Goal: Transaction & Acquisition: Purchase product/service

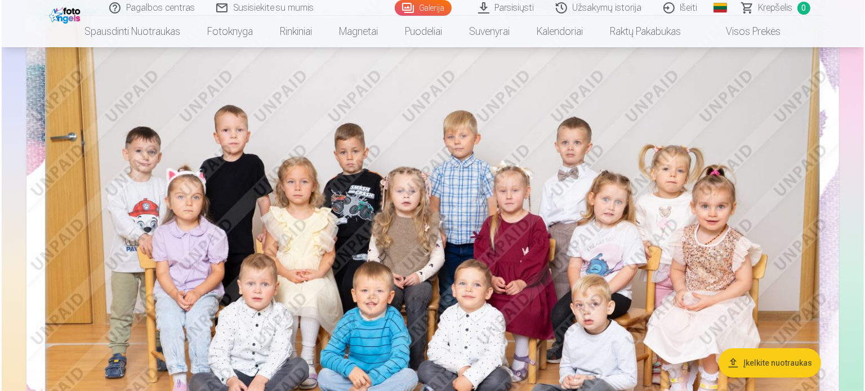
scroll to position [225, 0]
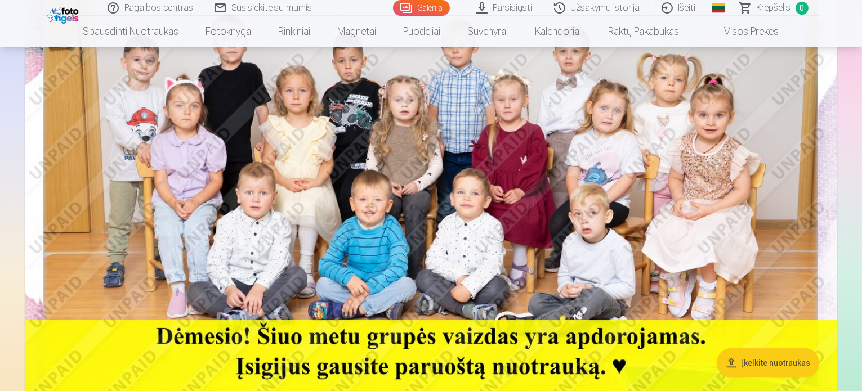
click at [413, 229] on img at bounding box center [431, 170] width 813 height 542
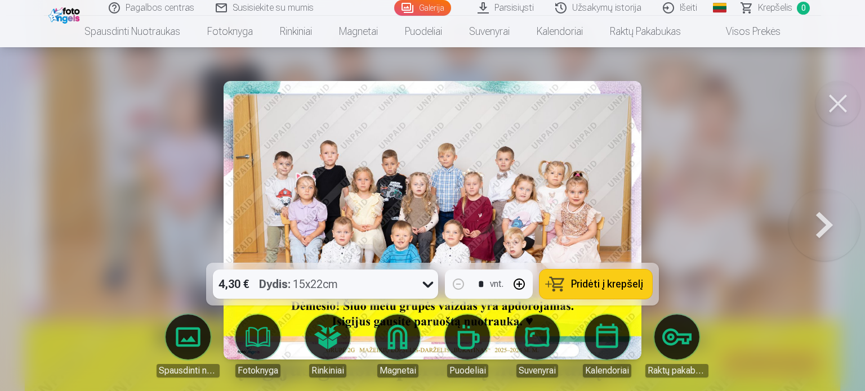
click at [570, 284] on button "Pridėti į krepšelį" at bounding box center [595, 284] width 113 height 29
click at [819, 219] on button at bounding box center [824, 220] width 72 height 63
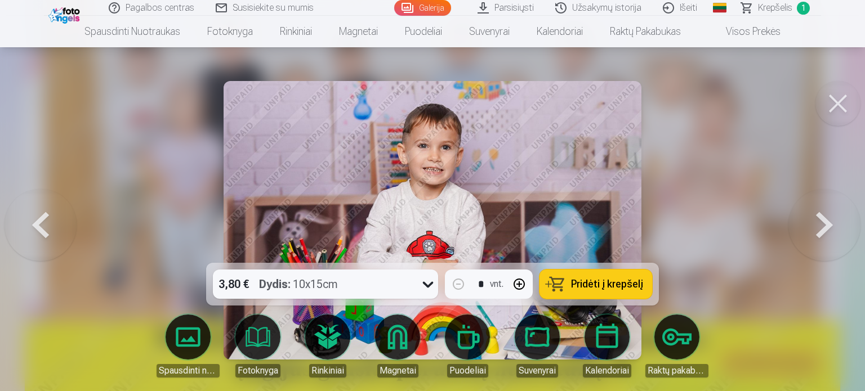
click at [819, 219] on button at bounding box center [824, 220] width 72 height 63
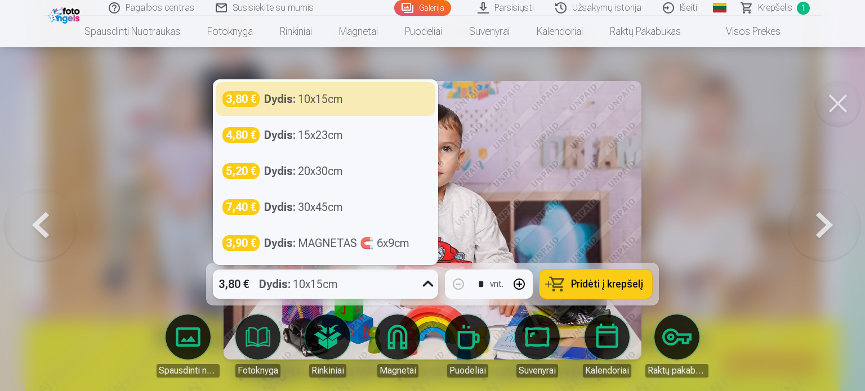
click at [428, 282] on icon at bounding box center [428, 284] width 18 height 18
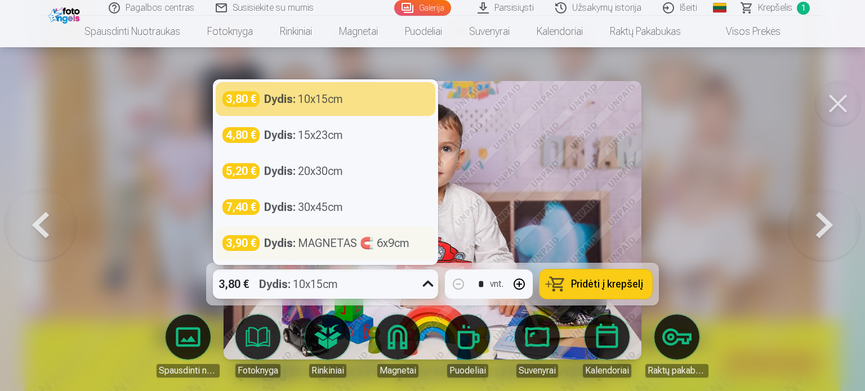
click at [345, 243] on div "Dydis : MAGNETAS 🧲 6x9cm" at bounding box center [336, 243] width 145 height 16
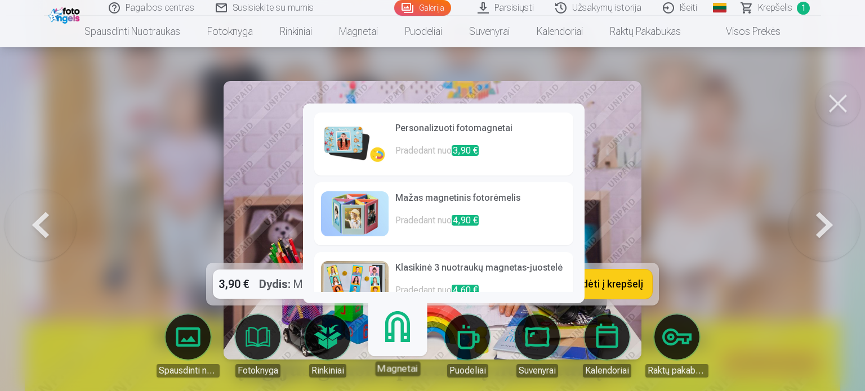
click at [430, 270] on h6 "Klasikinė 3 nuotraukų magnetas-juostelė" at bounding box center [480, 272] width 171 height 23
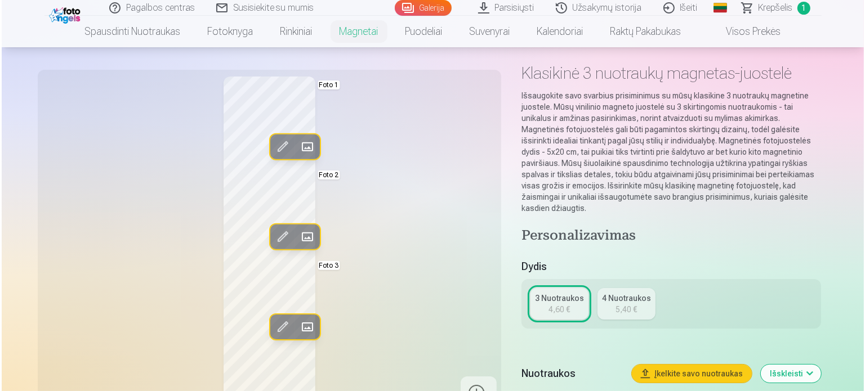
scroll to position [68, 0]
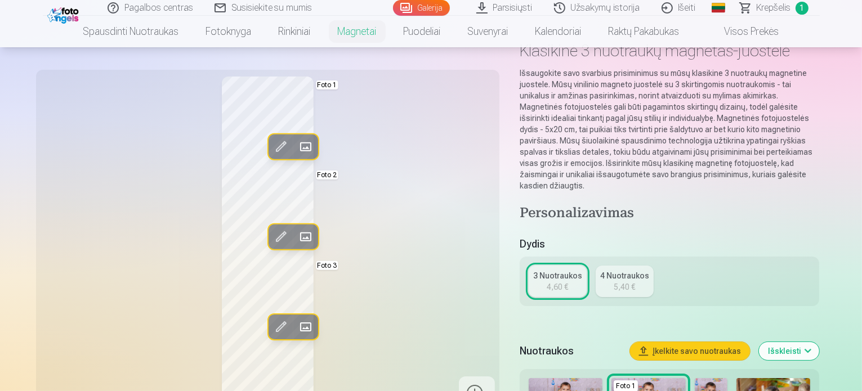
click at [271, 142] on span at bounding box center [280, 147] width 18 height 18
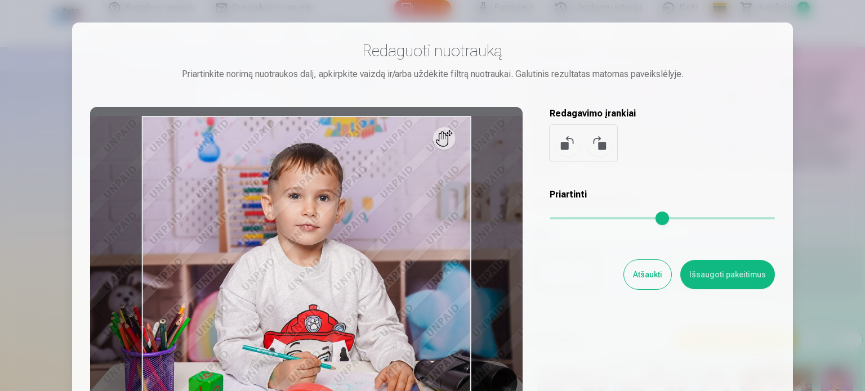
click at [636, 283] on button "Atšaukti" at bounding box center [647, 274] width 47 height 29
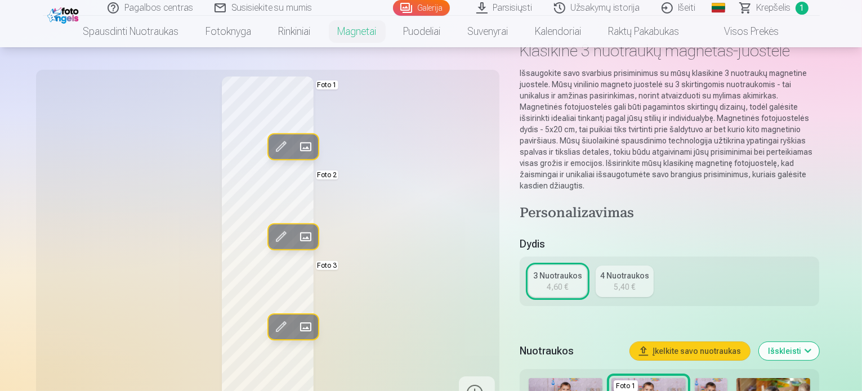
click at [296, 149] on span at bounding box center [305, 147] width 18 height 18
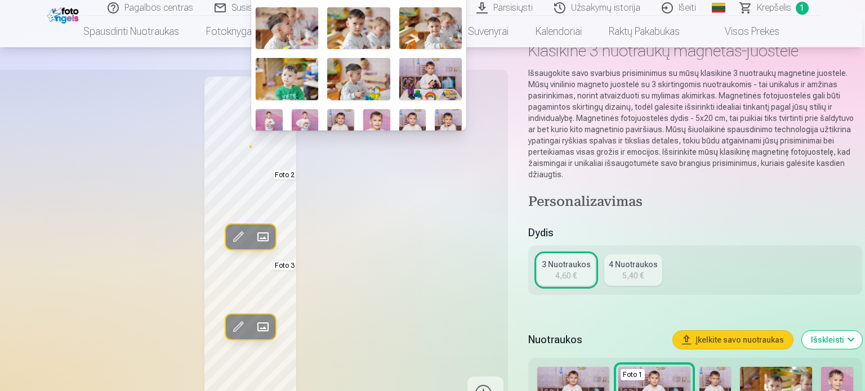
scroll to position [88, 0]
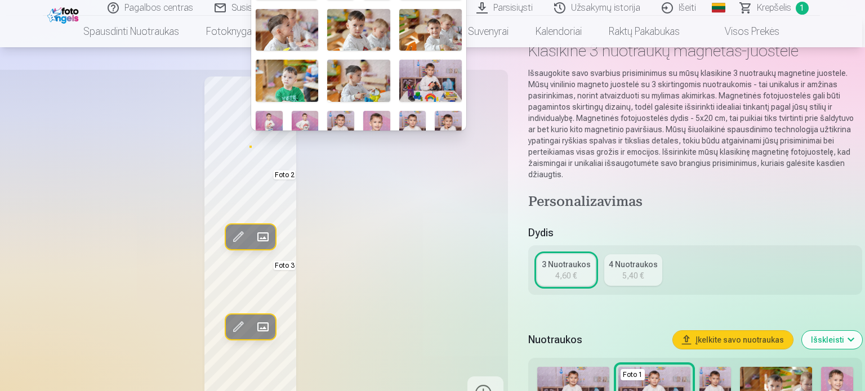
click at [291, 72] on img at bounding box center [287, 81] width 63 height 42
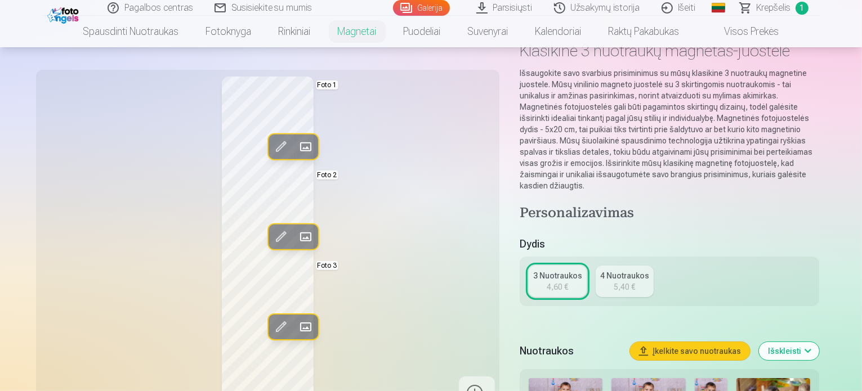
click at [296, 144] on span at bounding box center [305, 147] width 18 height 18
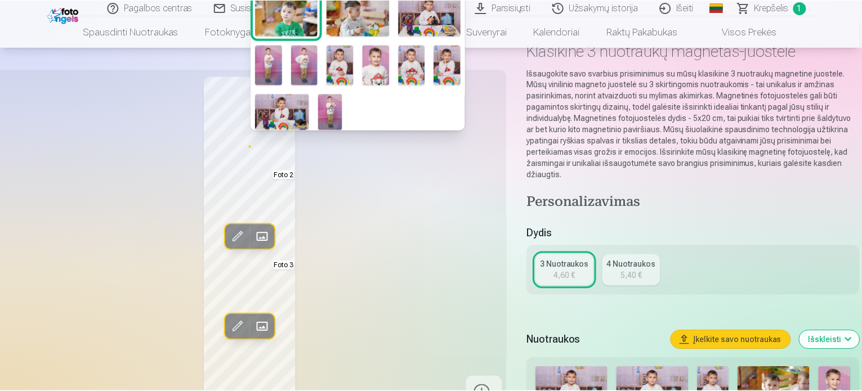
scroll to position [155, 0]
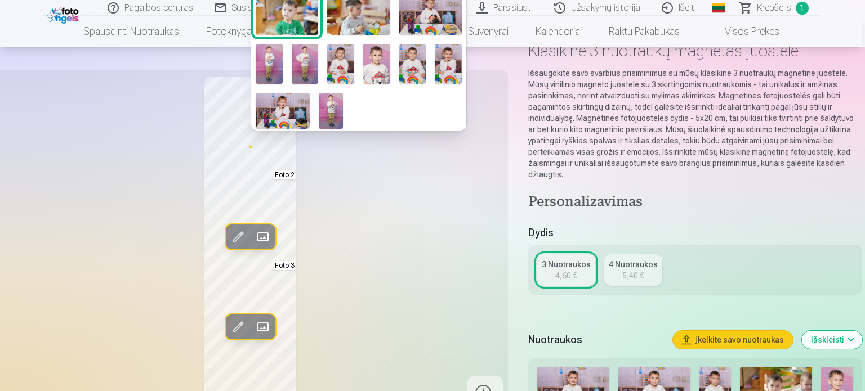
click at [280, 96] on img at bounding box center [283, 111] width 54 height 36
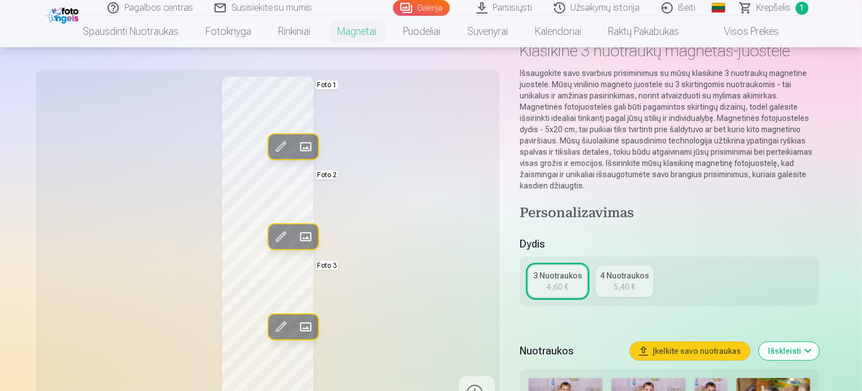
click at [479, 334] on div "Redag. foto Pakeisti Foto 1 Redag. foto Pakeisti Foto 2 Redag. foto Pakeisti Fo…" at bounding box center [268, 244] width 450 height 334
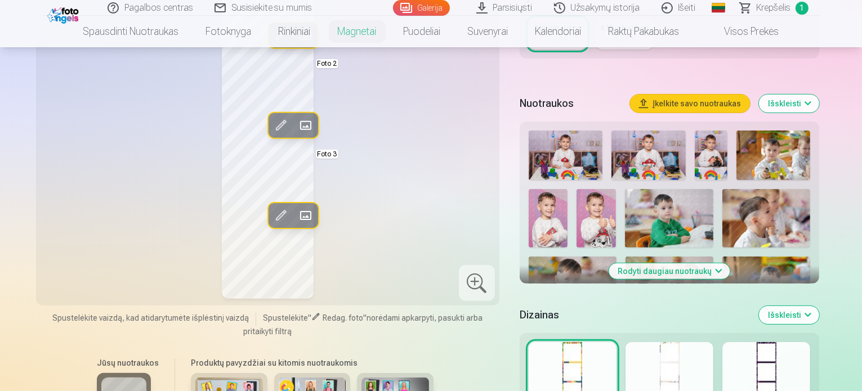
scroll to position [338, 0]
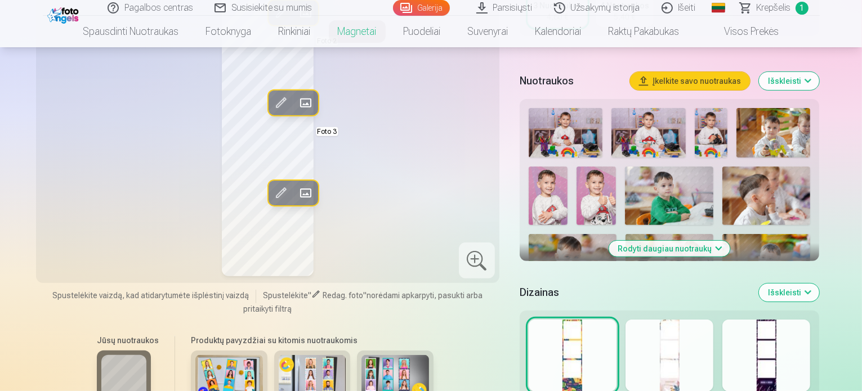
click at [671, 360] on div at bounding box center [670, 356] width 88 height 72
click at [772, 358] on div at bounding box center [766, 356] width 88 height 72
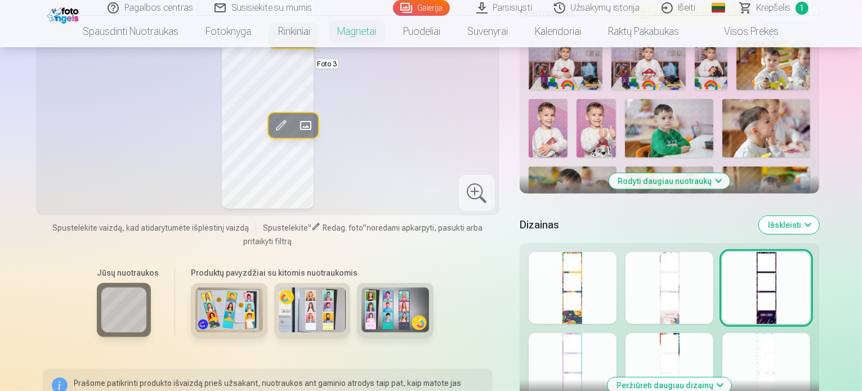
scroll to position [450, 0]
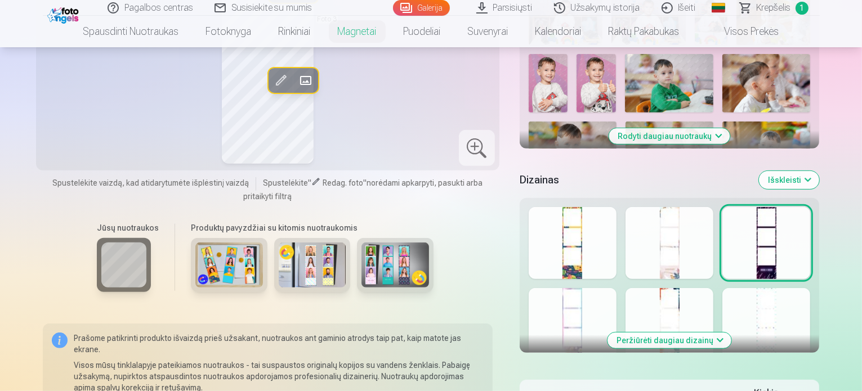
click at [731, 333] on button "Peržiūrėti daugiau dizainų" at bounding box center [670, 341] width 124 height 16
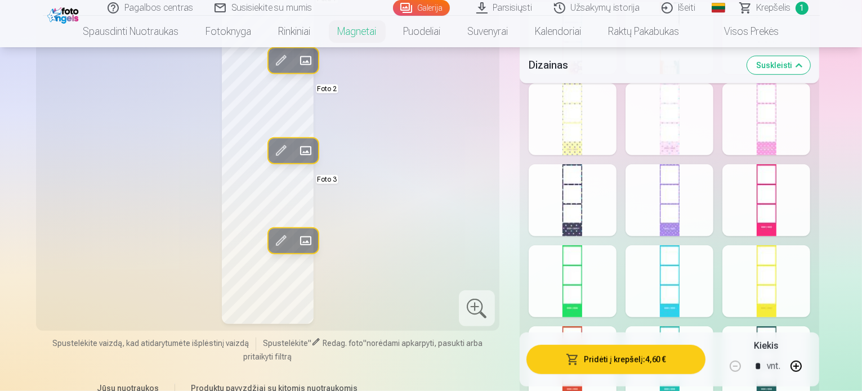
scroll to position [766, 0]
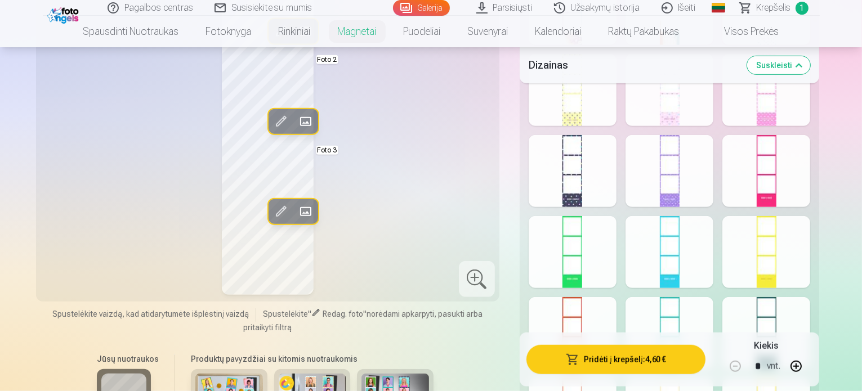
click at [633, 272] on div "Rodyti mažiau dizainų" at bounding box center [670, 183] width 300 height 601
click at [596, 252] on div at bounding box center [573, 252] width 88 height 72
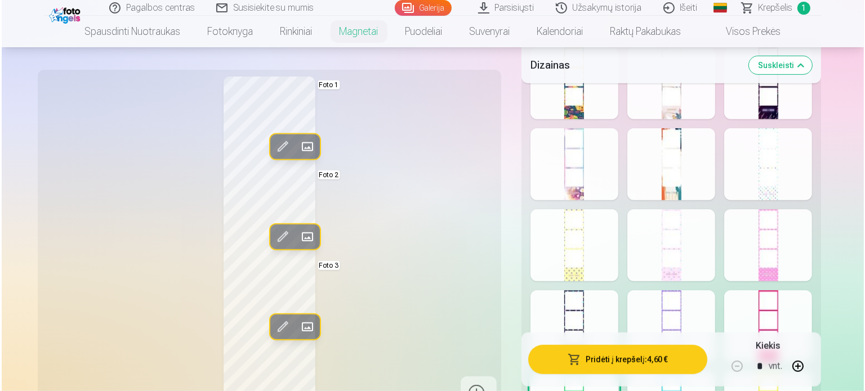
scroll to position [608, 0]
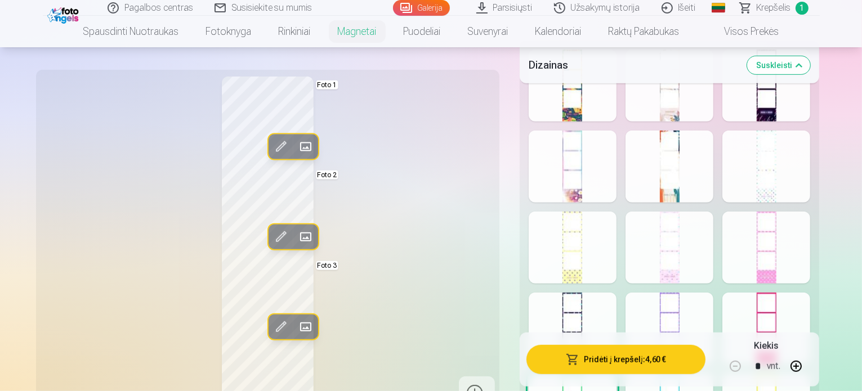
click at [606, 247] on div at bounding box center [573, 248] width 88 height 72
click at [606, 364] on button "Pridėti į krepšelį : 4,60 €" at bounding box center [616, 359] width 180 height 29
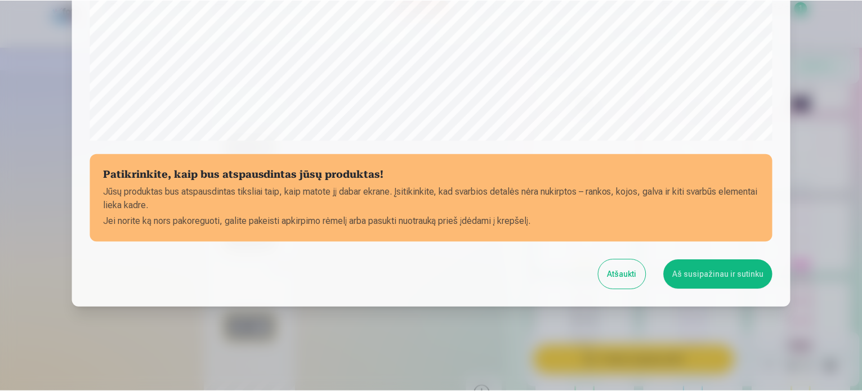
scroll to position [419, 0]
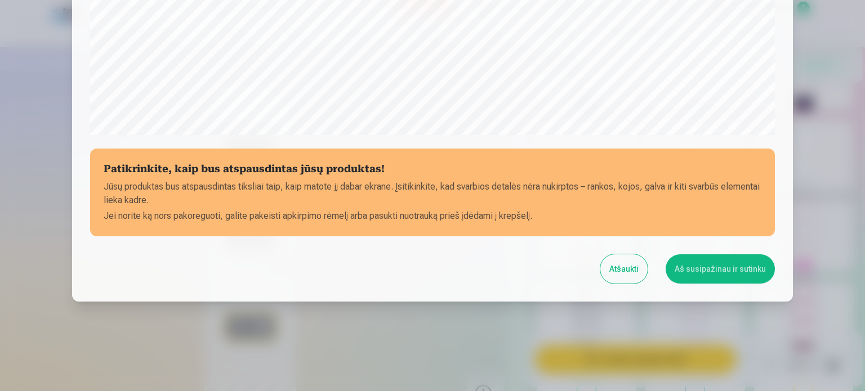
click at [702, 272] on button "Aš susipažinau ir sutinku" at bounding box center [720, 269] width 109 height 29
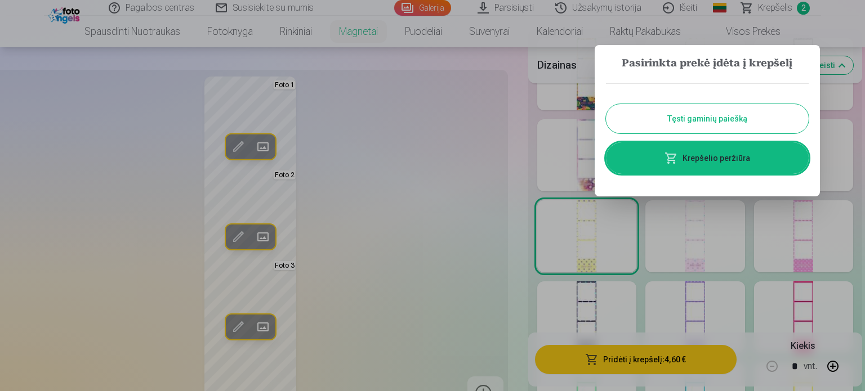
click at [707, 123] on button "Tęsti gaminių paiešką" at bounding box center [707, 118] width 203 height 29
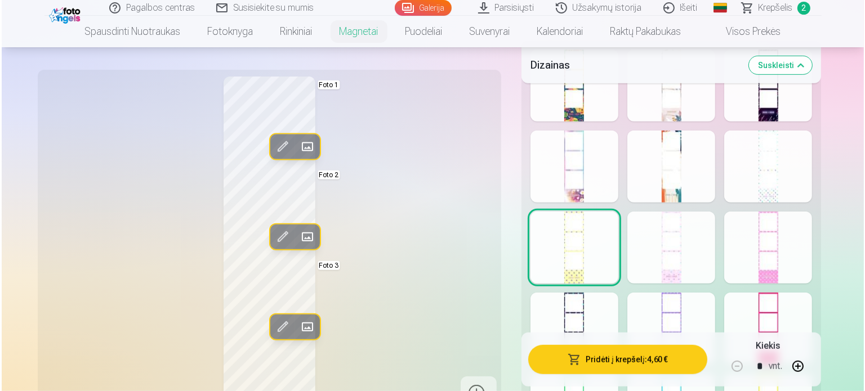
scroll to position [225, 0]
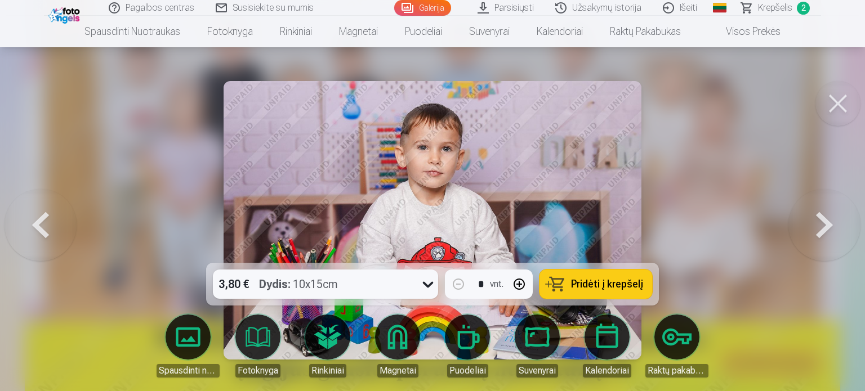
click at [832, 220] on button at bounding box center [824, 220] width 72 height 63
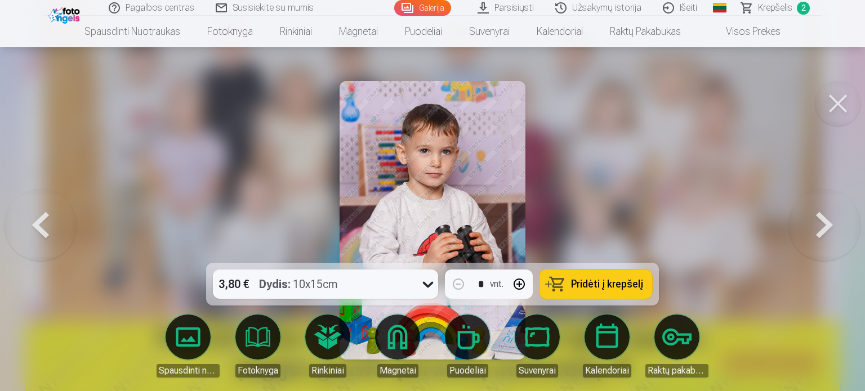
click at [832, 220] on button at bounding box center [824, 220] width 72 height 63
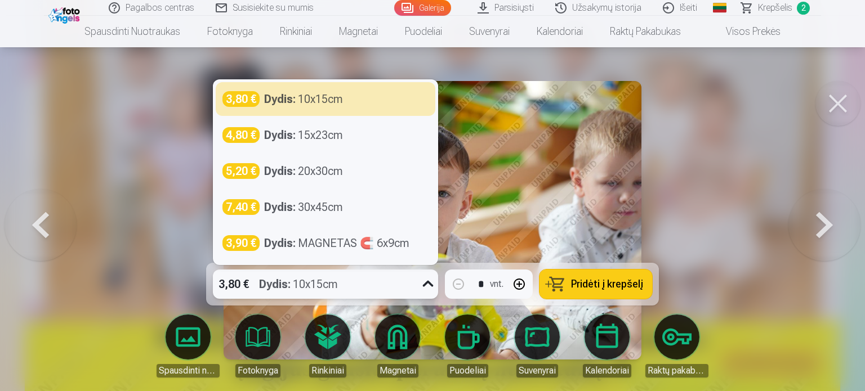
click at [426, 285] on icon at bounding box center [428, 284] width 18 height 18
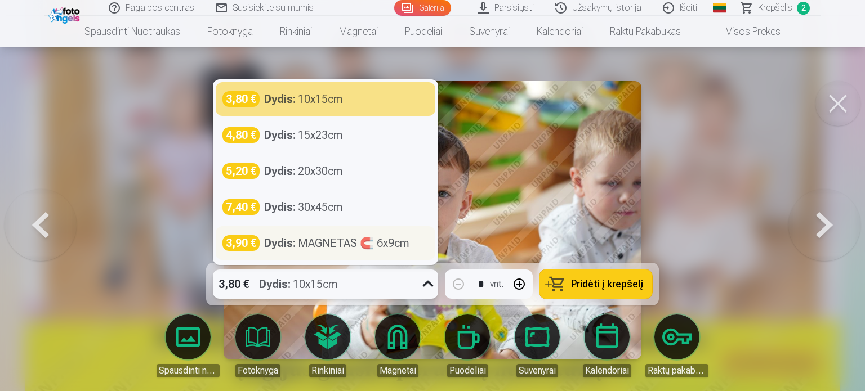
click at [363, 244] on div "Dydis : MAGNETAS 🧲 6x9cm" at bounding box center [336, 243] width 145 height 16
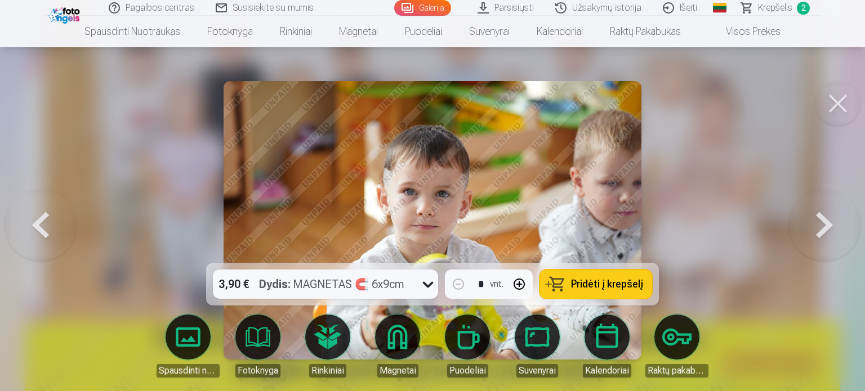
click at [842, 234] on button at bounding box center [824, 220] width 72 height 63
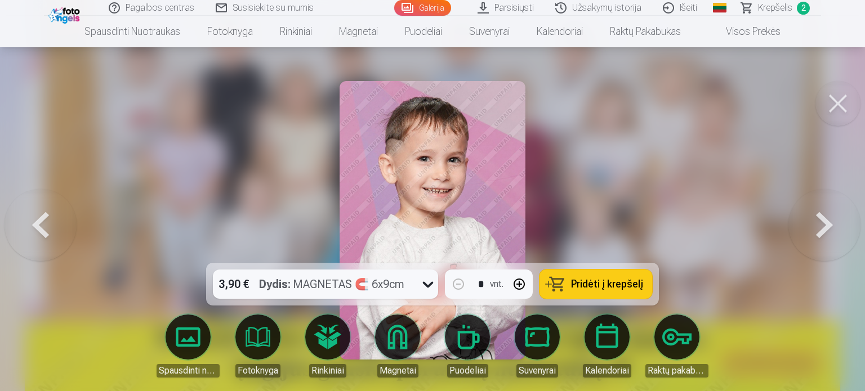
click at [842, 234] on button at bounding box center [824, 220] width 72 height 63
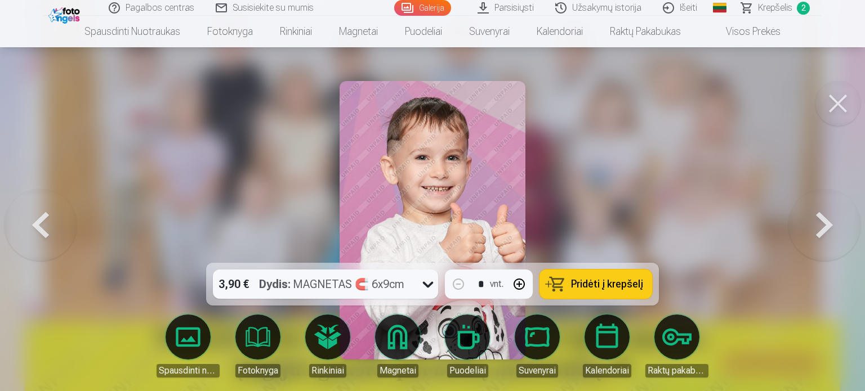
click at [842, 234] on button at bounding box center [824, 220] width 72 height 63
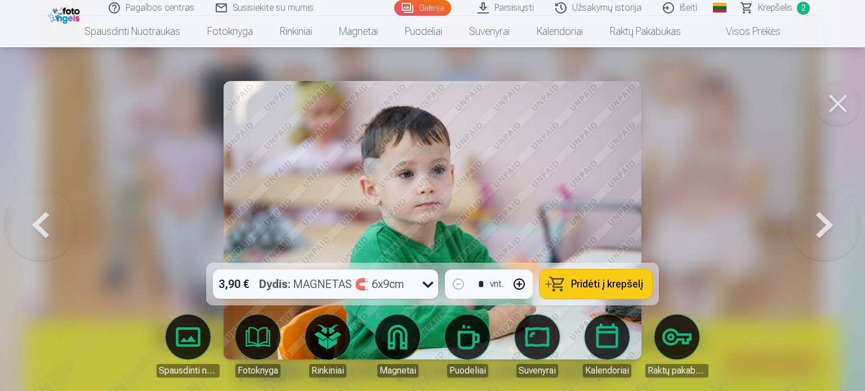
click at [842, 234] on button at bounding box center [824, 220] width 72 height 63
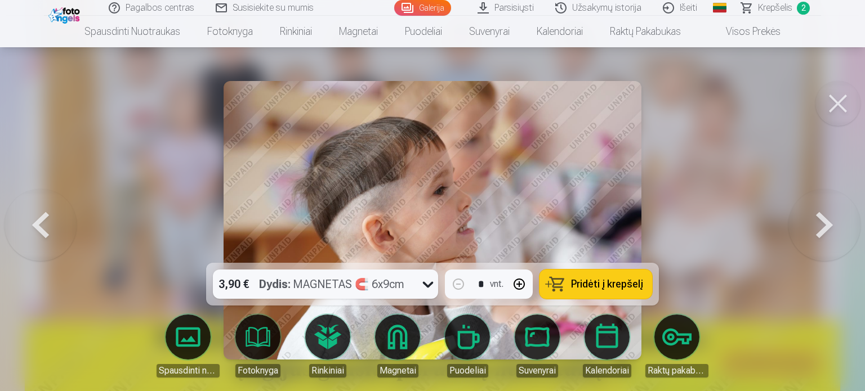
click at [48, 231] on button at bounding box center [41, 220] width 72 height 63
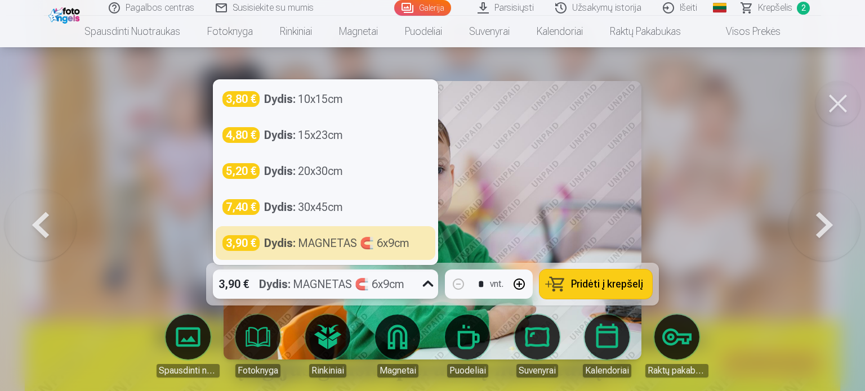
click at [429, 285] on icon at bounding box center [428, 284] width 18 height 18
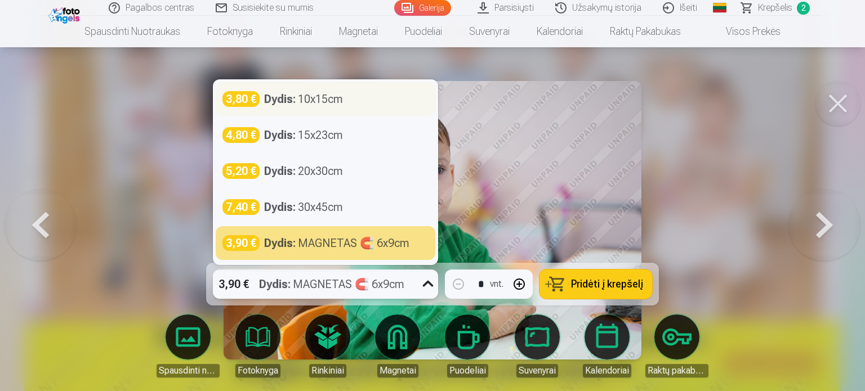
click at [369, 103] on div "3,80 € Dydis : 10x15cm" at bounding box center [325, 99] width 206 height 16
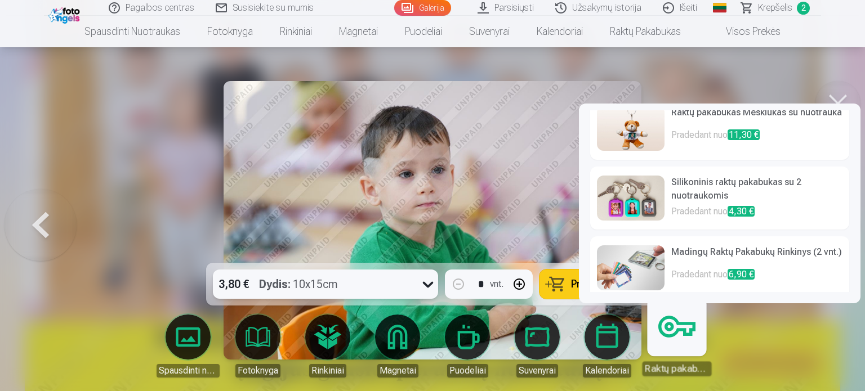
scroll to position [25, 0]
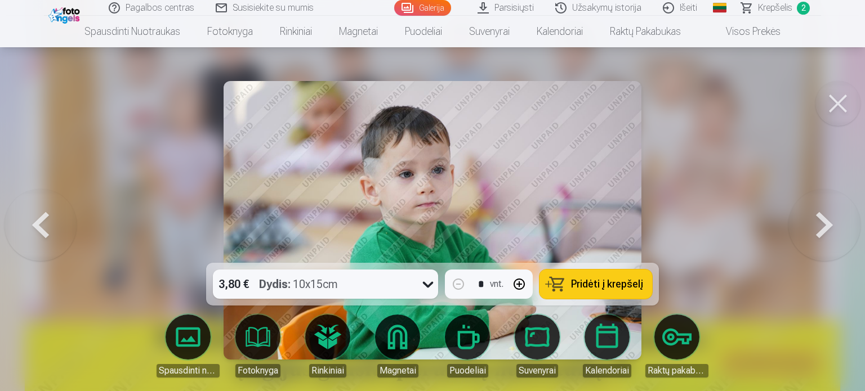
click at [827, 222] on button at bounding box center [824, 220] width 72 height 63
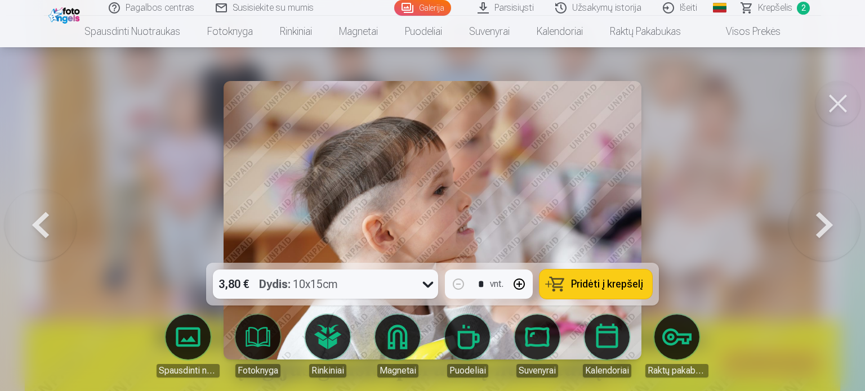
click at [827, 222] on button at bounding box center [824, 220] width 72 height 63
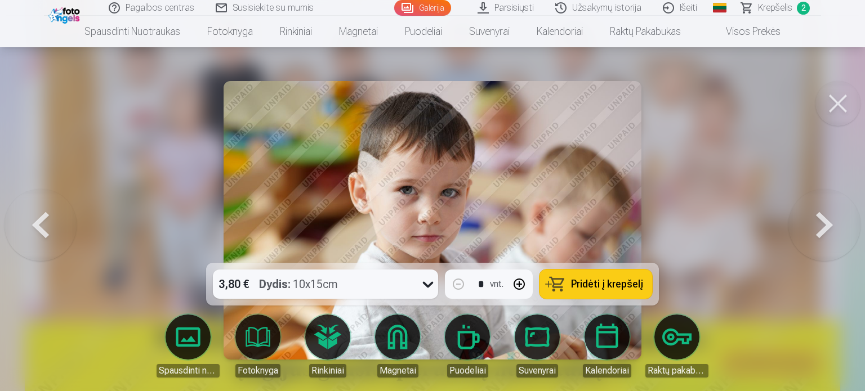
click at [827, 222] on button at bounding box center [824, 220] width 72 height 63
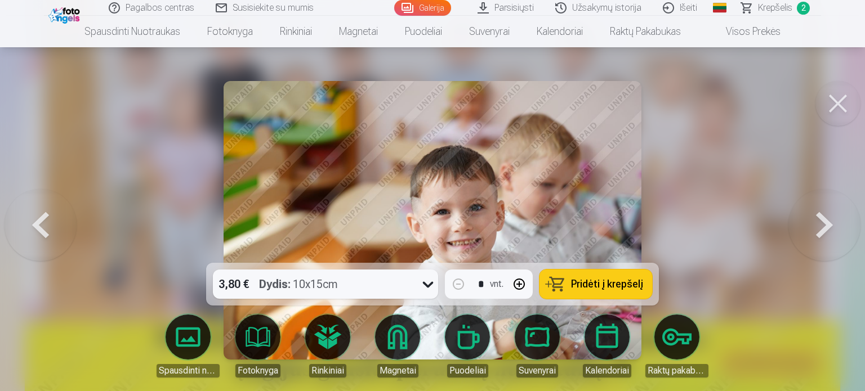
click at [827, 222] on button at bounding box center [824, 220] width 72 height 63
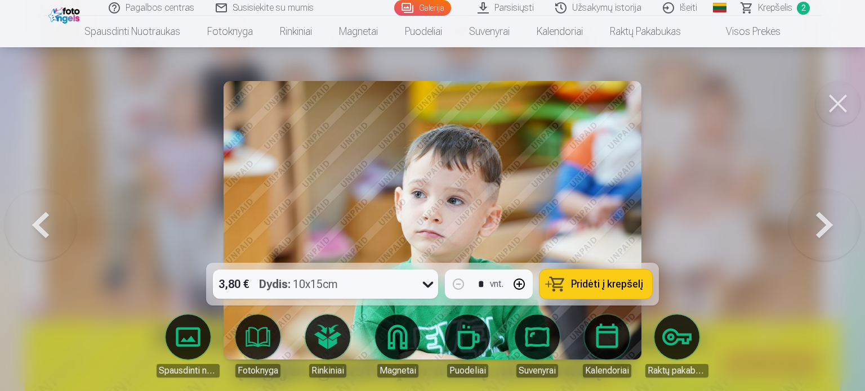
click at [827, 222] on button at bounding box center [824, 220] width 72 height 63
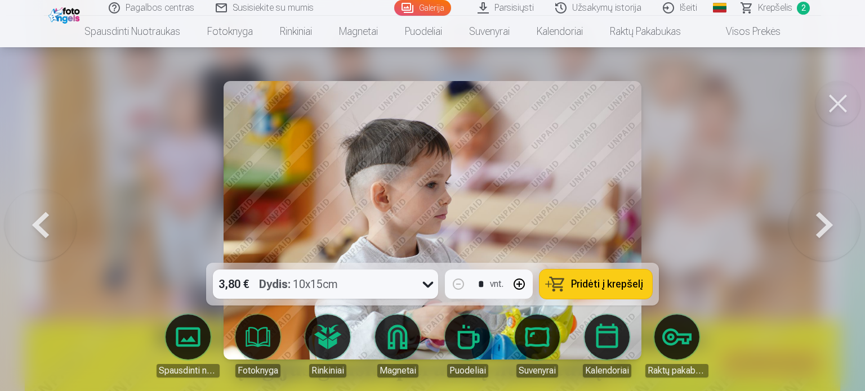
click at [827, 222] on button at bounding box center [824, 220] width 72 height 63
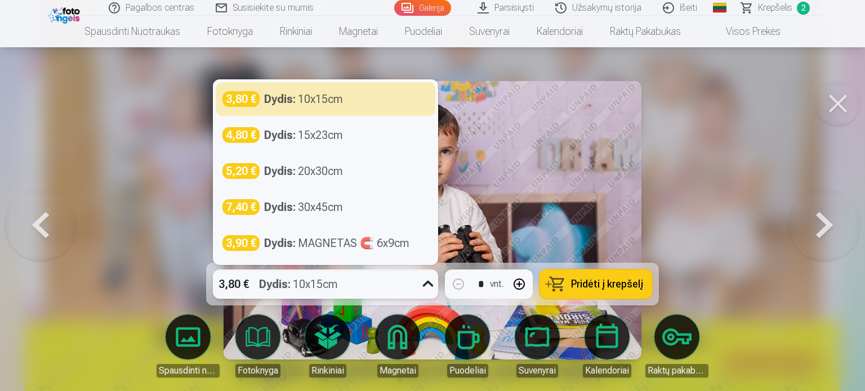
click at [431, 279] on icon at bounding box center [428, 284] width 18 height 18
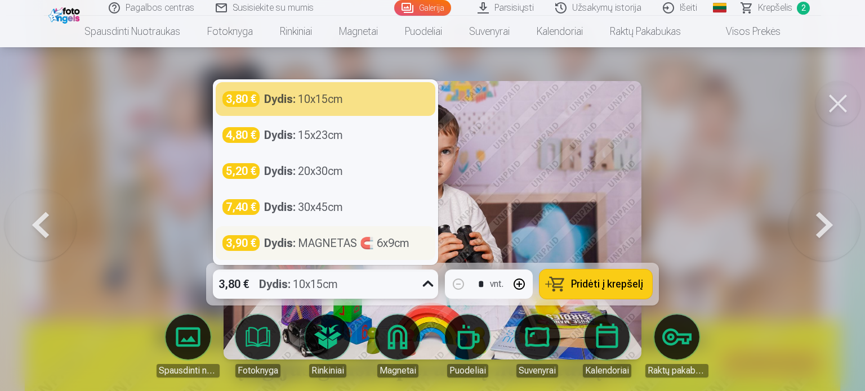
click at [369, 245] on div "Dydis : MAGNETAS 🧲 6x9cm" at bounding box center [336, 243] width 145 height 16
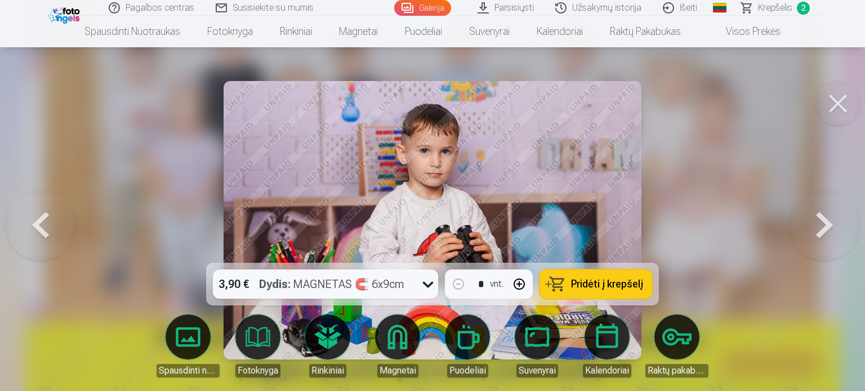
click at [588, 283] on span "Pridėti į krepšelį" at bounding box center [607, 284] width 72 height 10
click at [814, 227] on button at bounding box center [824, 220] width 72 height 63
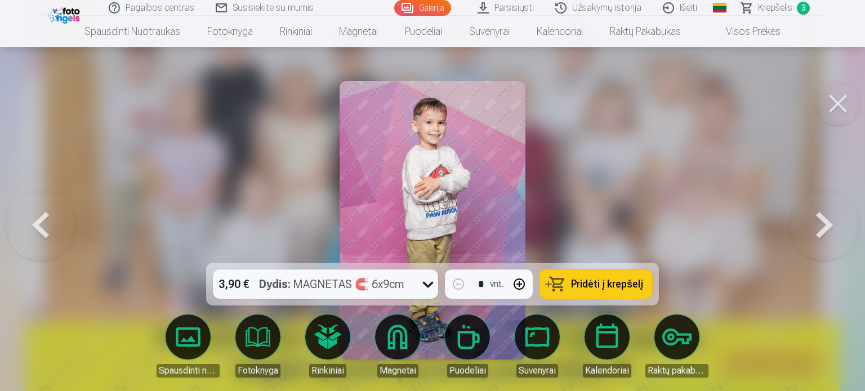
click at [814, 227] on button at bounding box center [824, 220] width 72 height 63
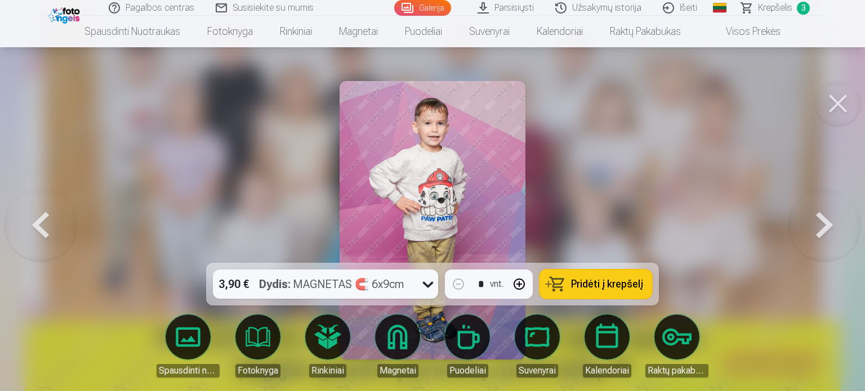
click at [814, 227] on button at bounding box center [824, 220] width 72 height 63
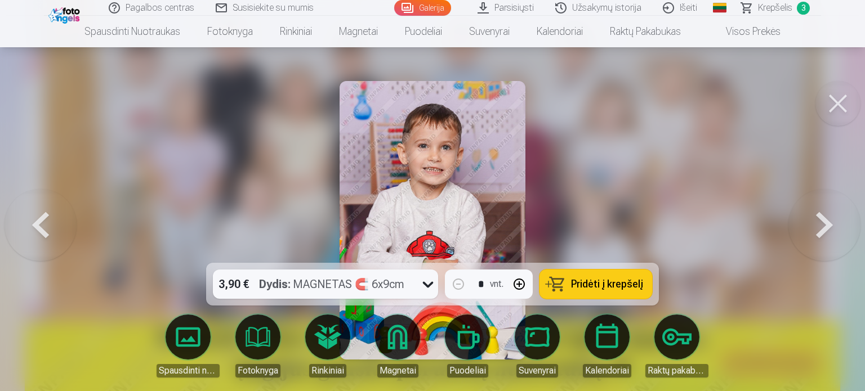
click at [41, 221] on button at bounding box center [41, 220] width 72 height 63
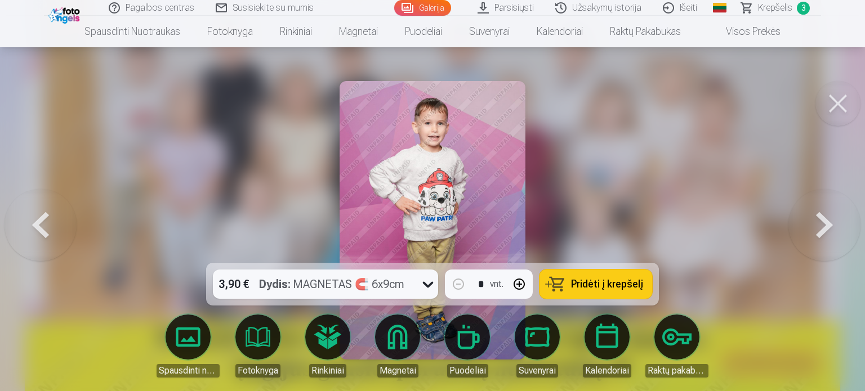
click at [41, 221] on button at bounding box center [41, 220] width 72 height 63
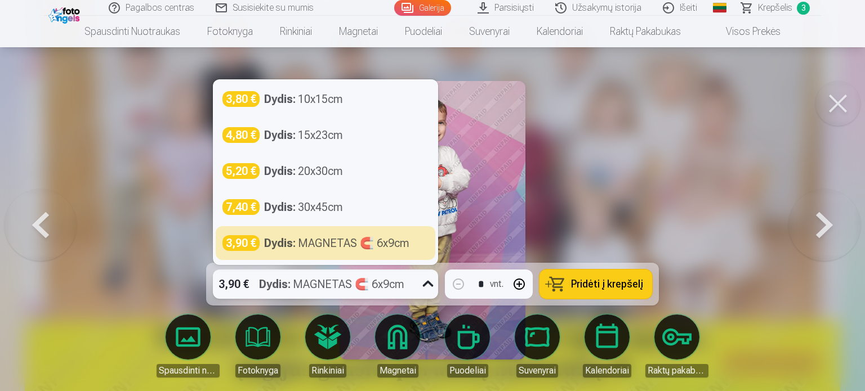
click at [427, 283] on icon at bounding box center [428, 284] width 18 height 18
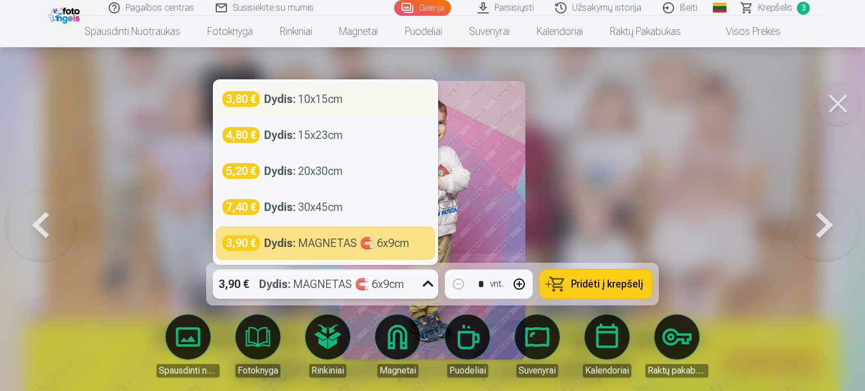
click at [367, 106] on div "3,80 € Dydis : 10x15cm" at bounding box center [325, 99] width 206 height 16
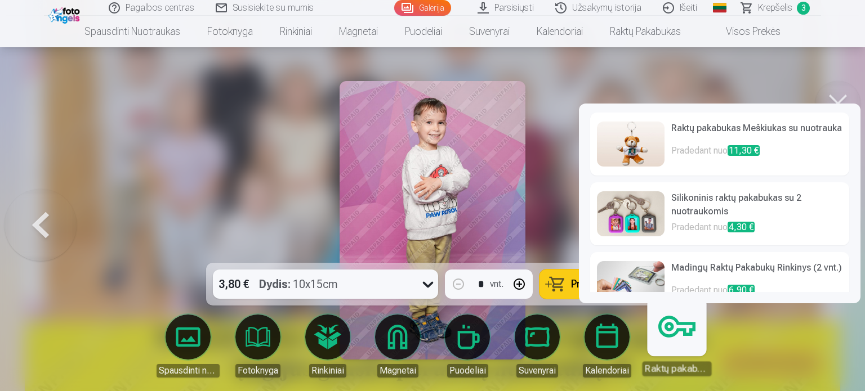
click at [731, 227] on p "Pradedant nuo 4,30 €" at bounding box center [756, 229] width 171 height 16
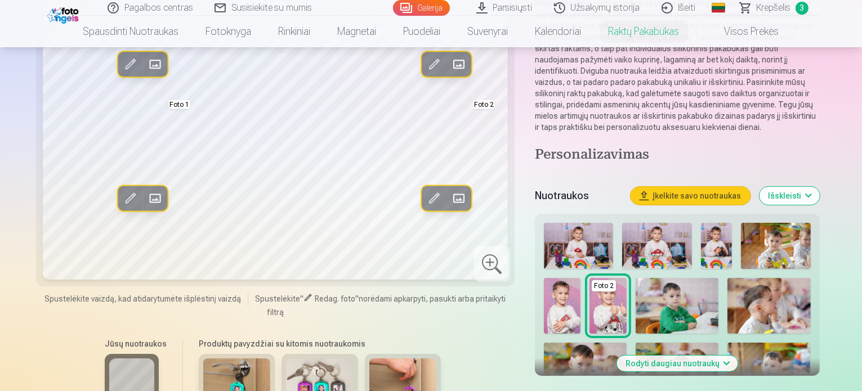
scroll to position [180, 0]
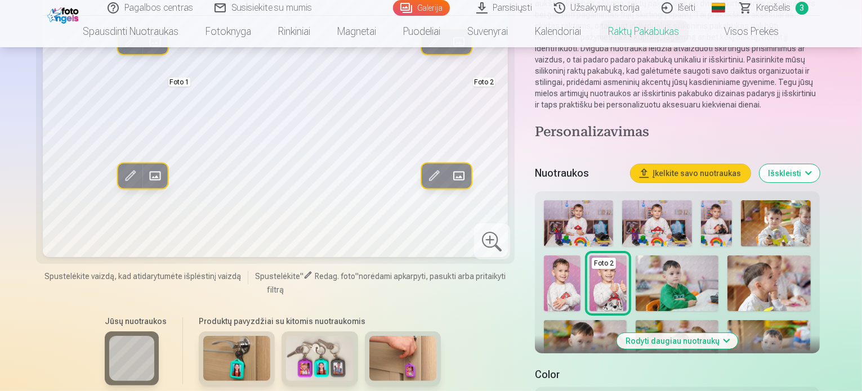
click at [738, 333] on button "Rodyti daugiau nuotraukų" at bounding box center [677, 341] width 121 height 16
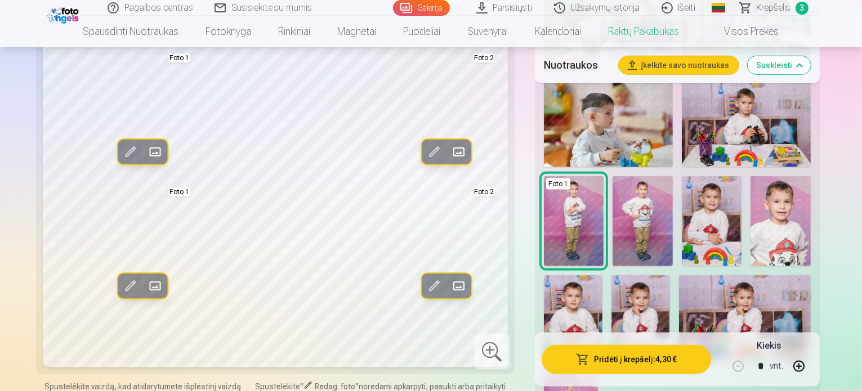
scroll to position [811, 0]
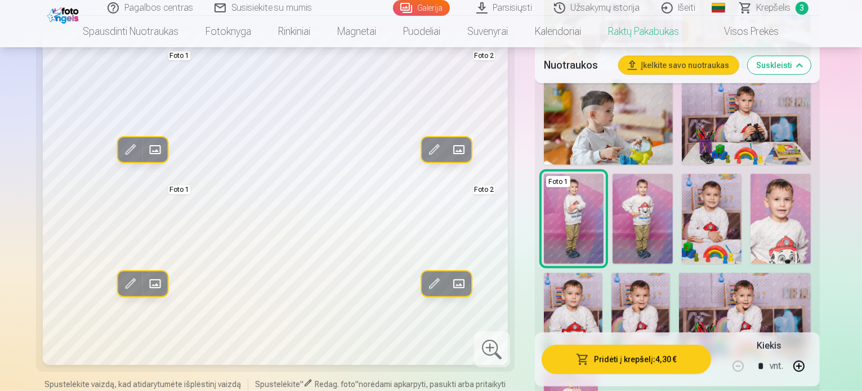
click at [602, 273] on img at bounding box center [573, 317] width 59 height 88
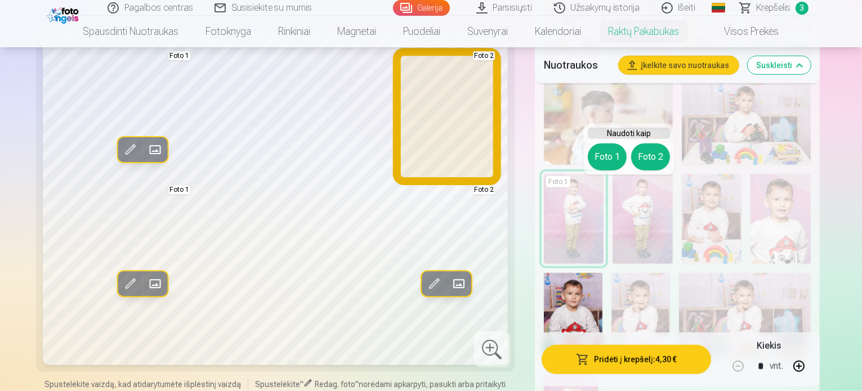
click at [651, 163] on button "Foto 2" at bounding box center [650, 157] width 39 height 27
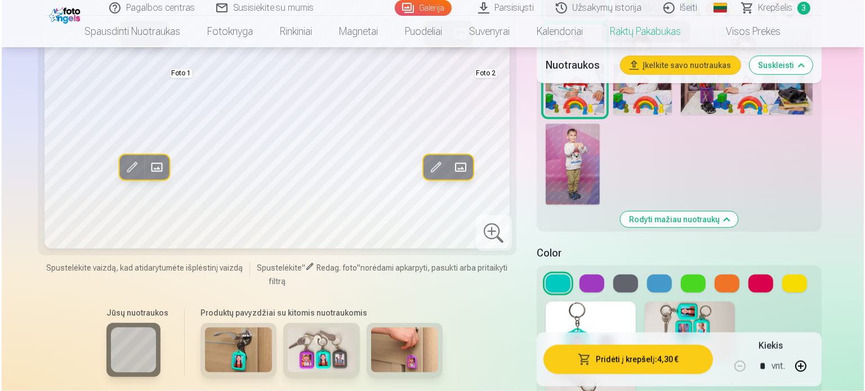
scroll to position [1059, 0]
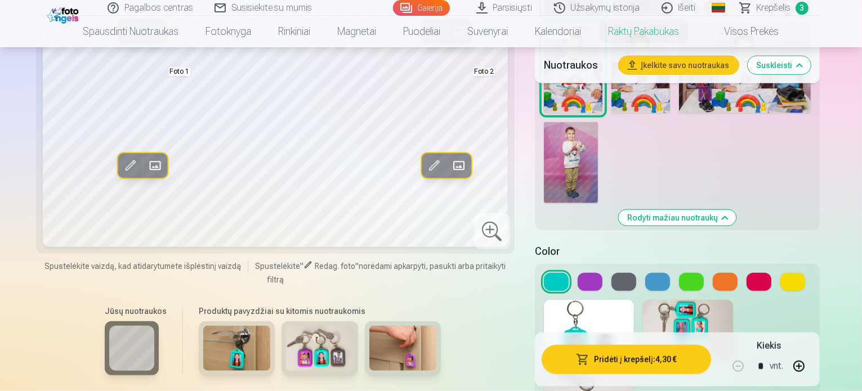
click at [610, 345] on button "Pridėti į krepšelį : 4,30 €" at bounding box center [626, 359] width 169 height 29
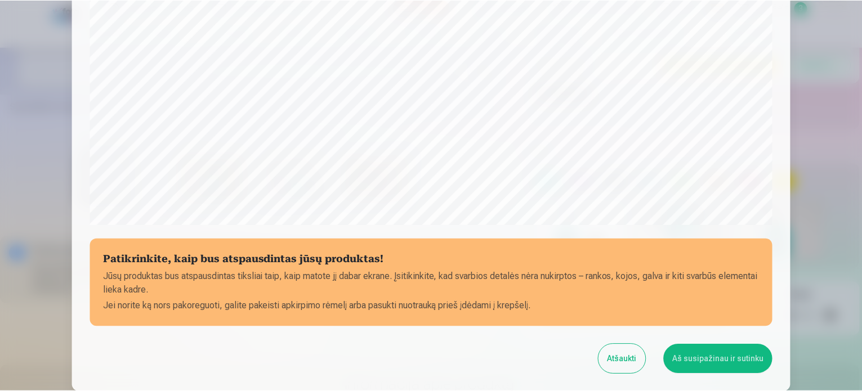
scroll to position [351, 0]
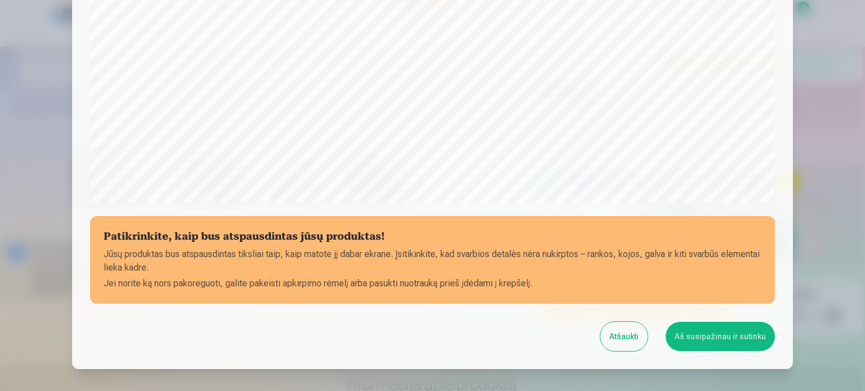
click at [683, 338] on button "Aš susipažinau ir sutinku" at bounding box center [720, 336] width 109 height 29
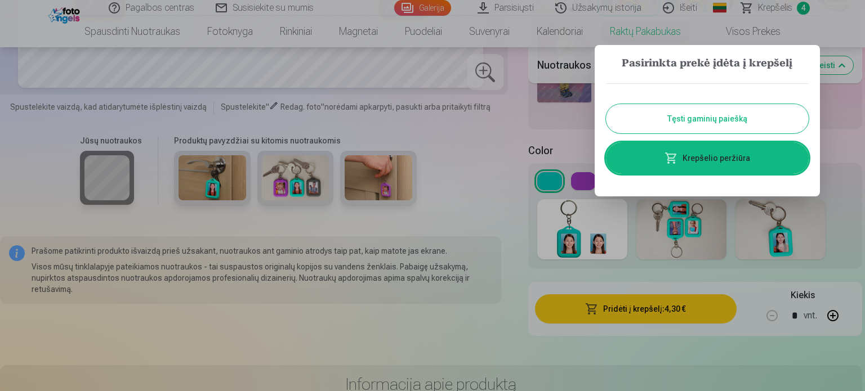
click at [720, 119] on button "Tęsti gaminių paiešką" at bounding box center [707, 118] width 203 height 29
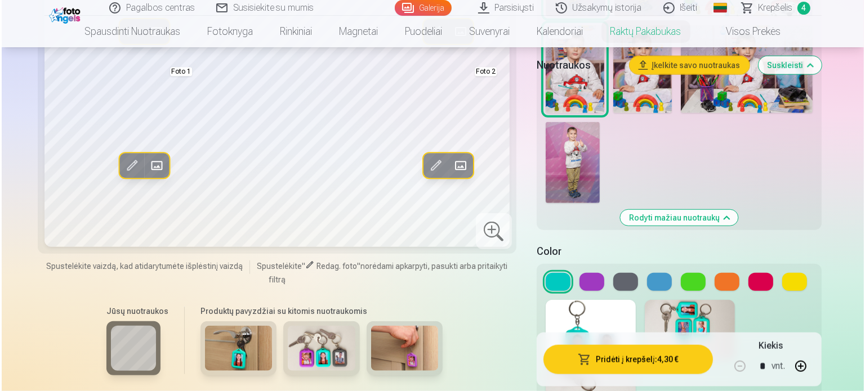
scroll to position [225, 0]
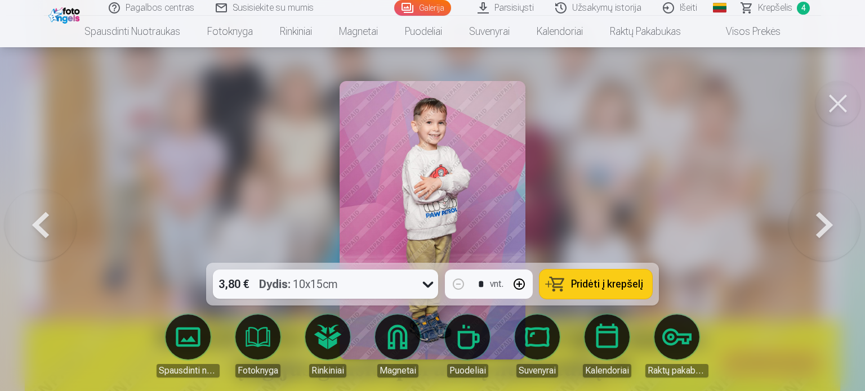
click at [820, 220] on button at bounding box center [824, 220] width 72 height 63
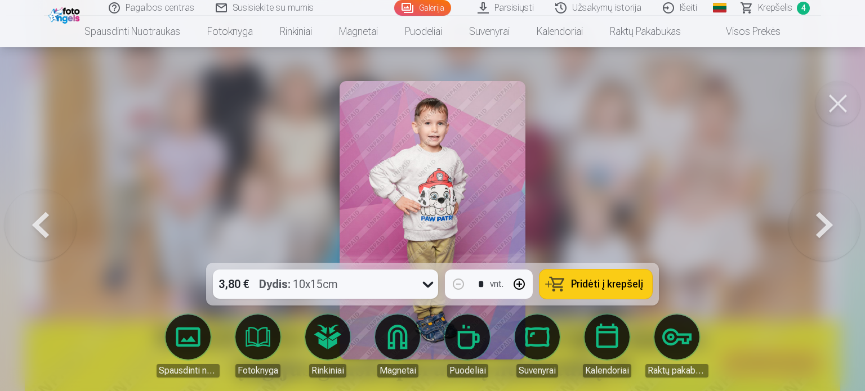
click at [820, 220] on button at bounding box center [824, 220] width 72 height 63
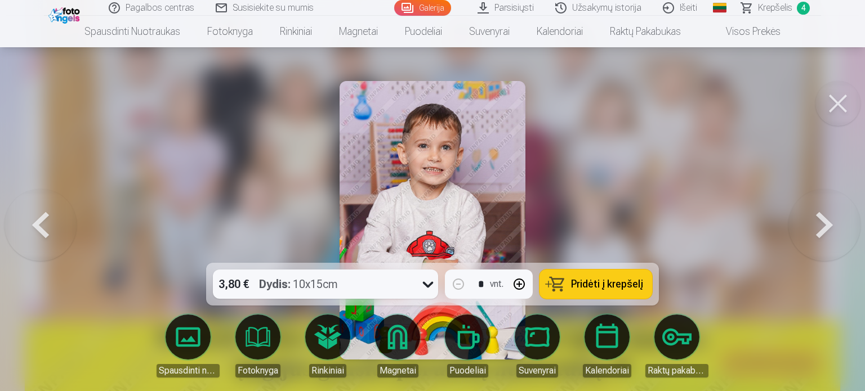
click at [820, 220] on button at bounding box center [824, 220] width 72 height 63
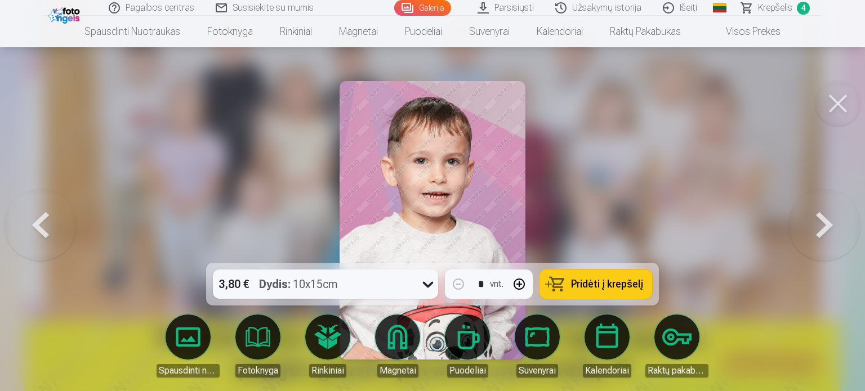
click at [820, 220] on button at bounding box center [824, 220] width 72 height 63
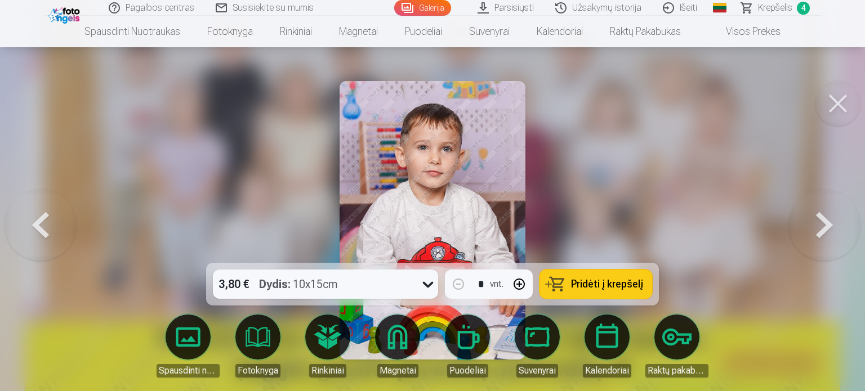
click at [820, 220] on button at bounding box center [824, 220] width 72 height 63
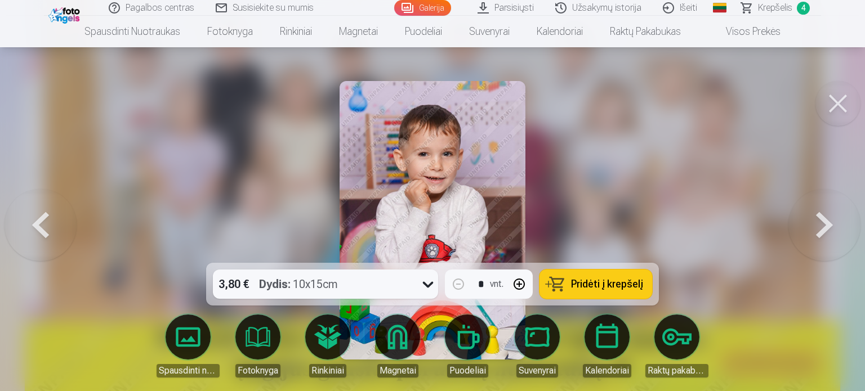
click at [820, 220] on button at bounding box center [824, 220] width 72 height 63
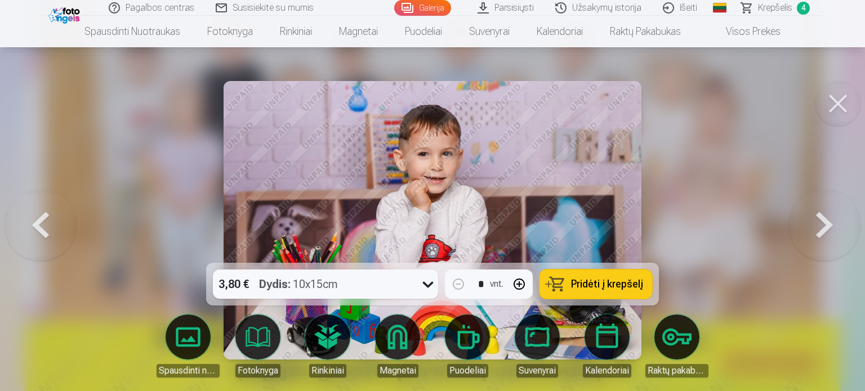
click at [820, 220] on button at bounding box center [824, 220] width 72 height 63
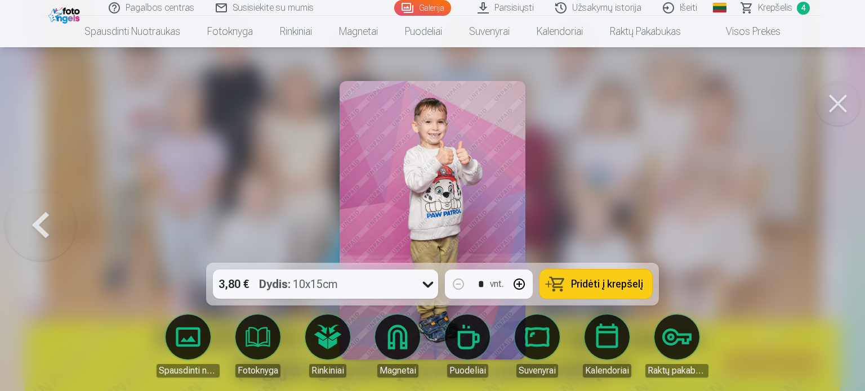
click at [765, 10] on span "Krepšelis" at bounding box center [775, 8] width 34 height 14
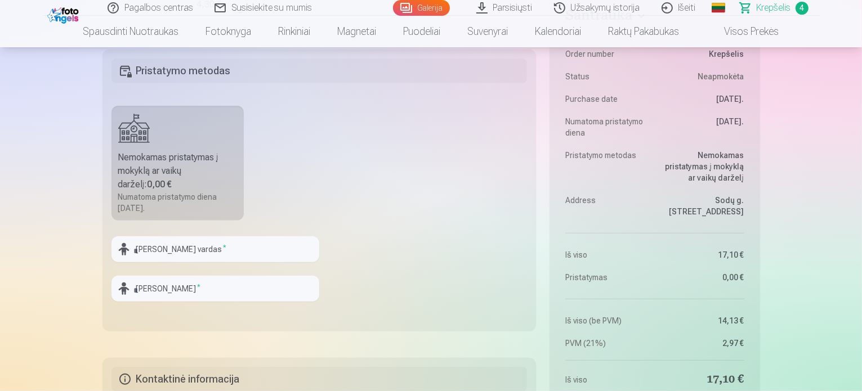
scroll to position [698, 0]
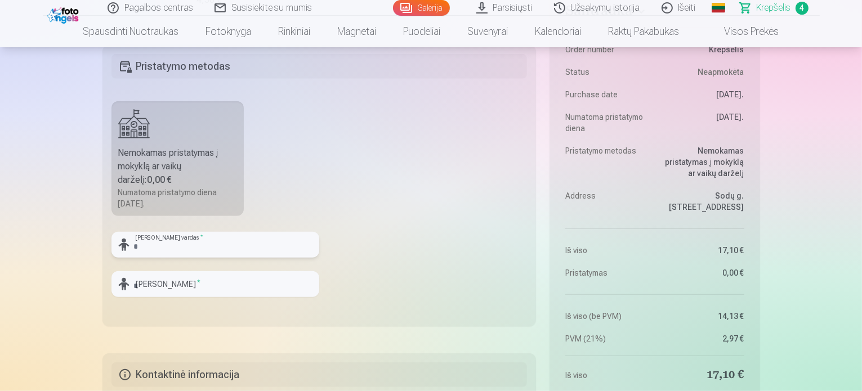
click at [182, 251] on input "text" at bounding box center [215, 245] width 208 height 26
type input "*********"
click at [176, 287] on input "text" at bounding box center [215, 284] width 208 height 26
type input "**********"
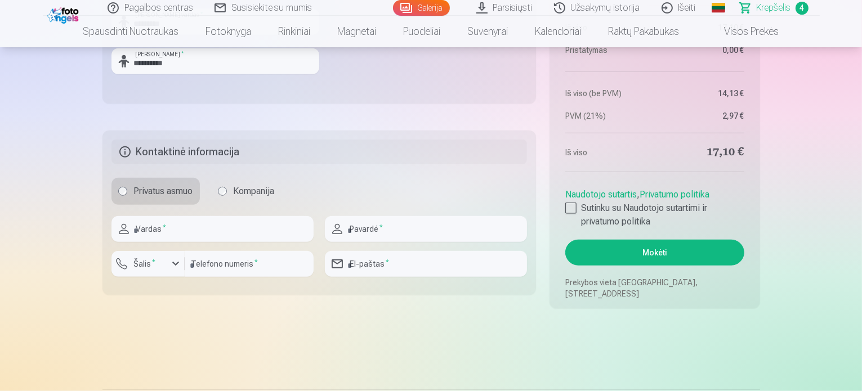
scroll to position [923, 0]
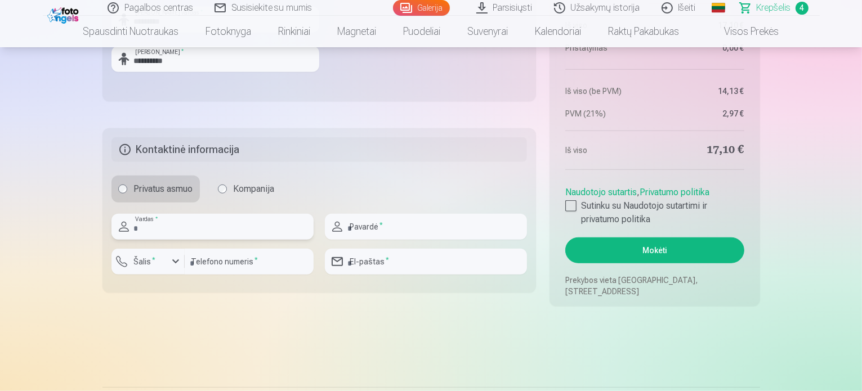
click at [158, 234] on input "text" at bounding box center [212, 227] width 202 height 26
type input "*******"
type input "**********"
type input "*********"
type input "**********"
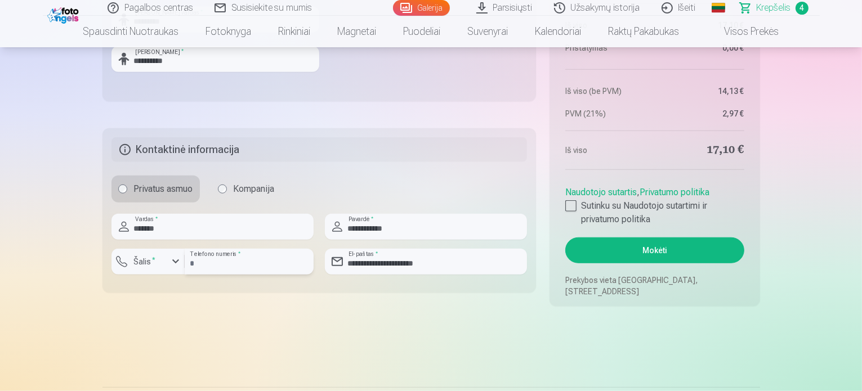
click at [194, 265] on input "*********" at bounding box center [249, 262] width 129 height 26
type input "********"
click at [164, 261] on div "button" at bounding box center [151, 263] width 34 height 11
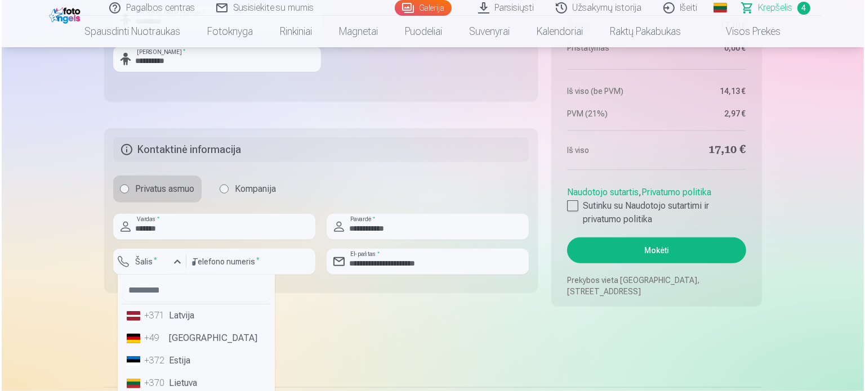
scroll to position [926, 0]
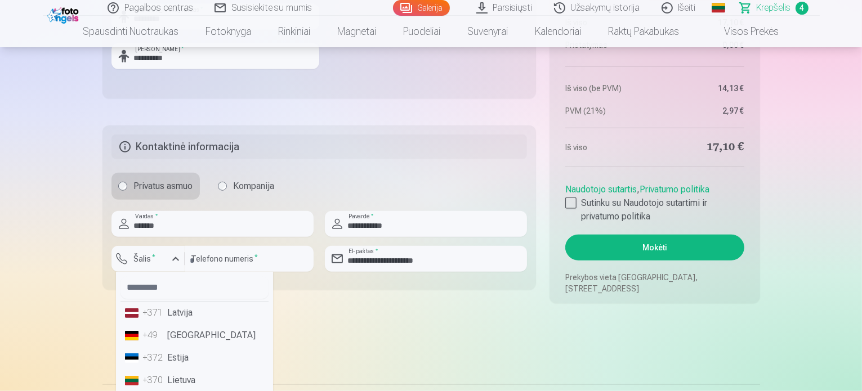
click at [159, 383] on div "+370" at bounding box center [154, 381] width 23 height 14
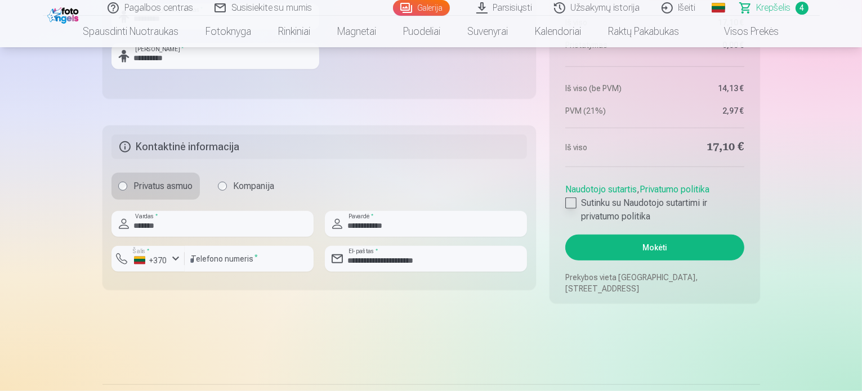
click at [574, 202] on div at bounding box center [570, 203] width 11 height 11
click at [619, 243] on button "Mokėti" at bounding box center [654, 248] width 178 height 26
